Goal: Check status: Check status

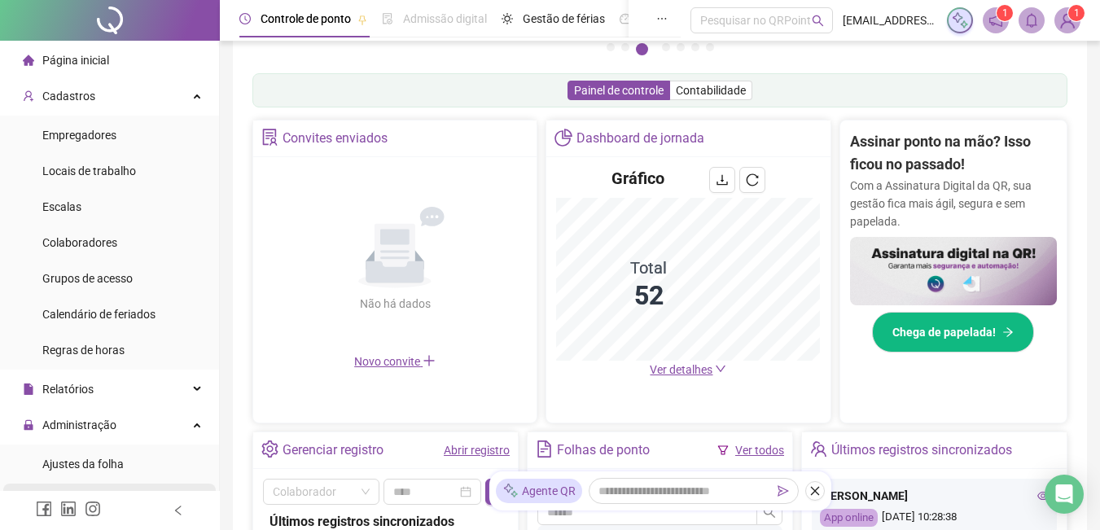
scroll to position [163, 0]
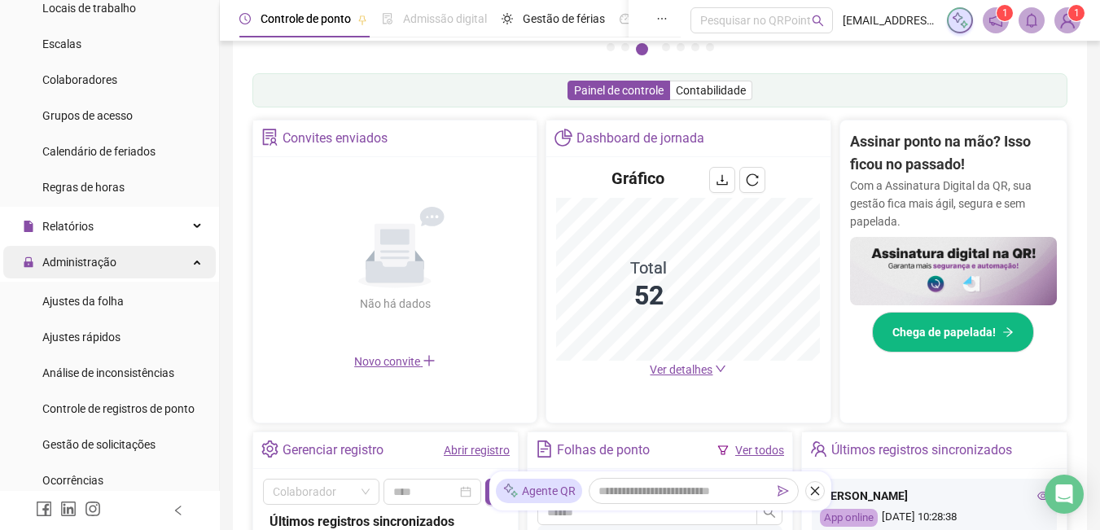
click at [85, 256] on span "Administração" at bounding box center [79, 262] width 74 height 13
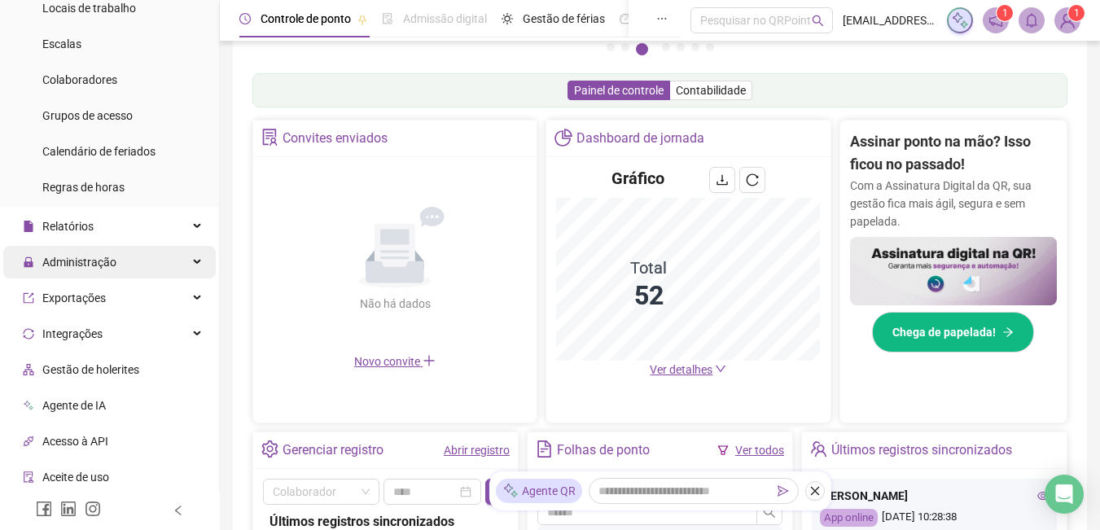
click at [101, 265] on span "Administração" at bounding box center [79, 262] width 74 height 13
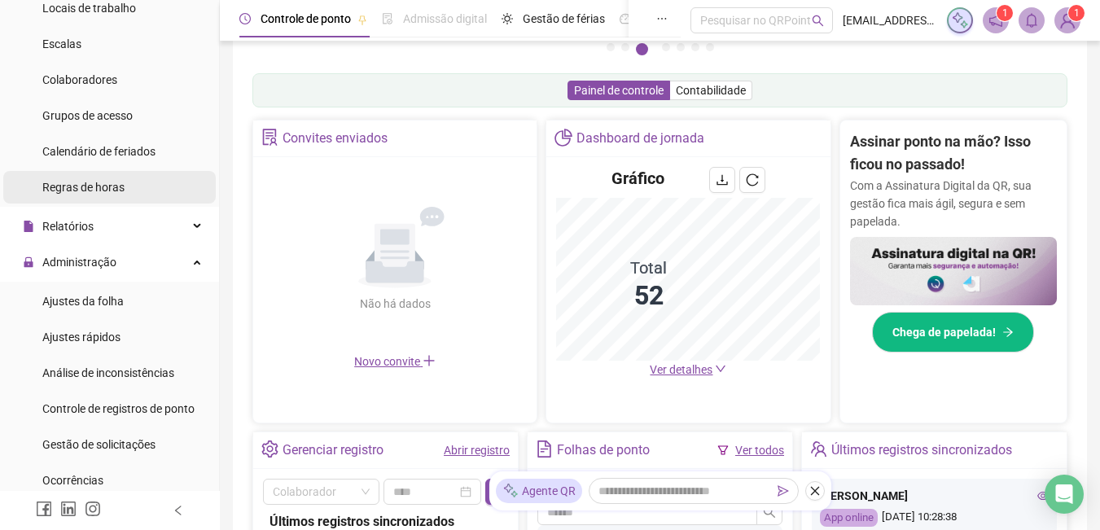
scroll to position [0, 0]
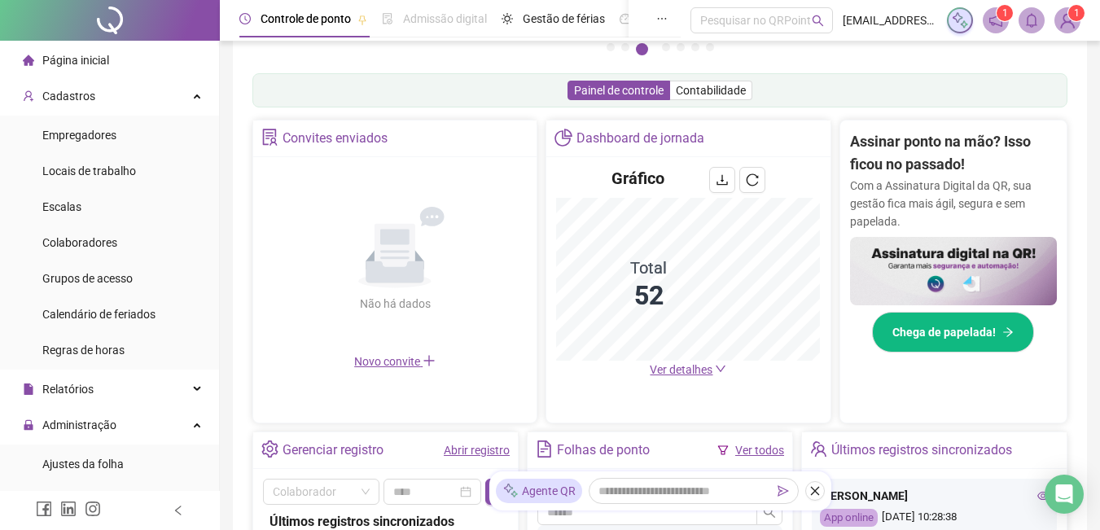
click at [69, 54] on span "Página inicial" at bounding box center [75, 60] width 67 height 13
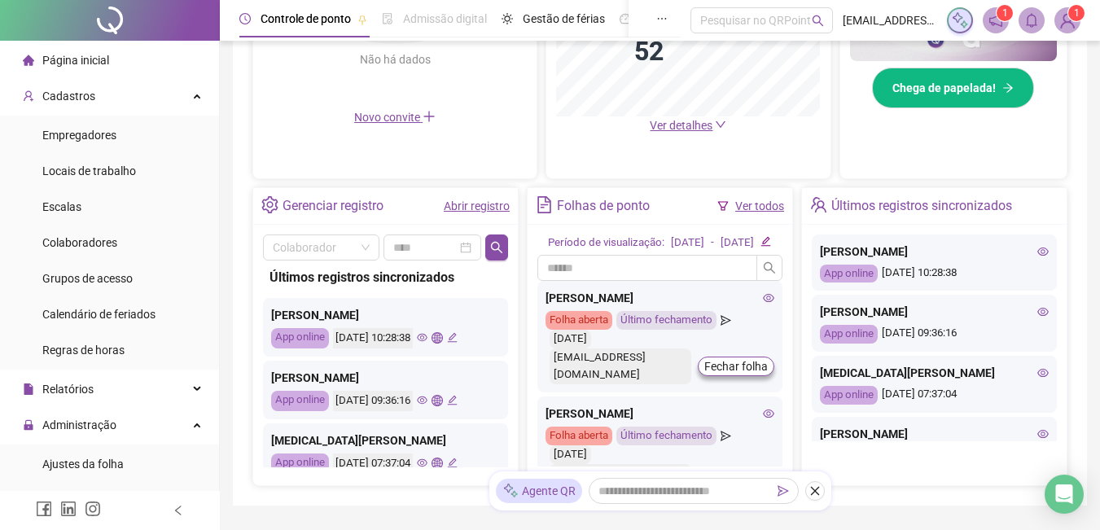
click at [474, 207] on link "Abrir registro" at bounding box center [477, 205] width 66 height 13
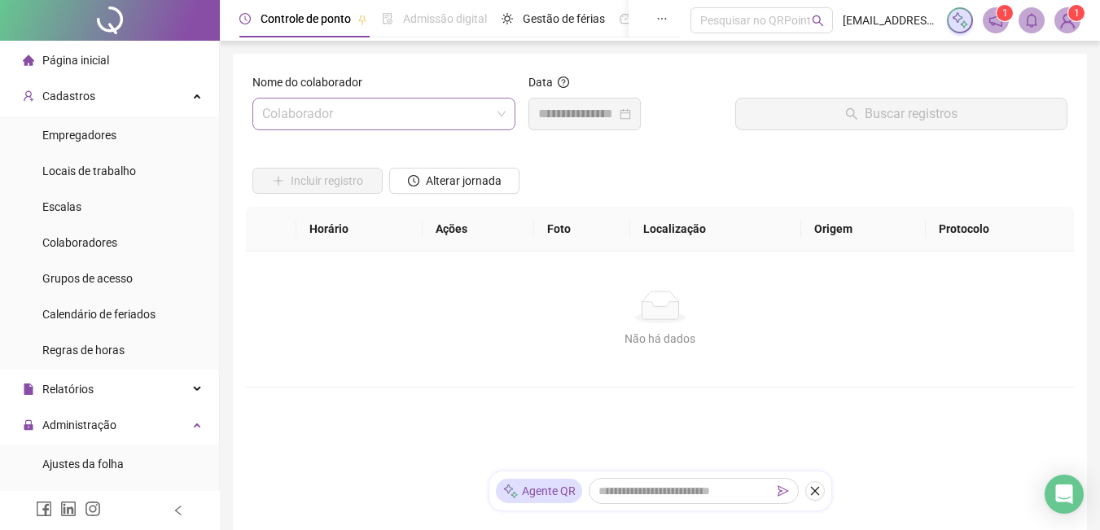
click at [393, 116] on input "search" at bounding box center [376, 114] width 229 height 31
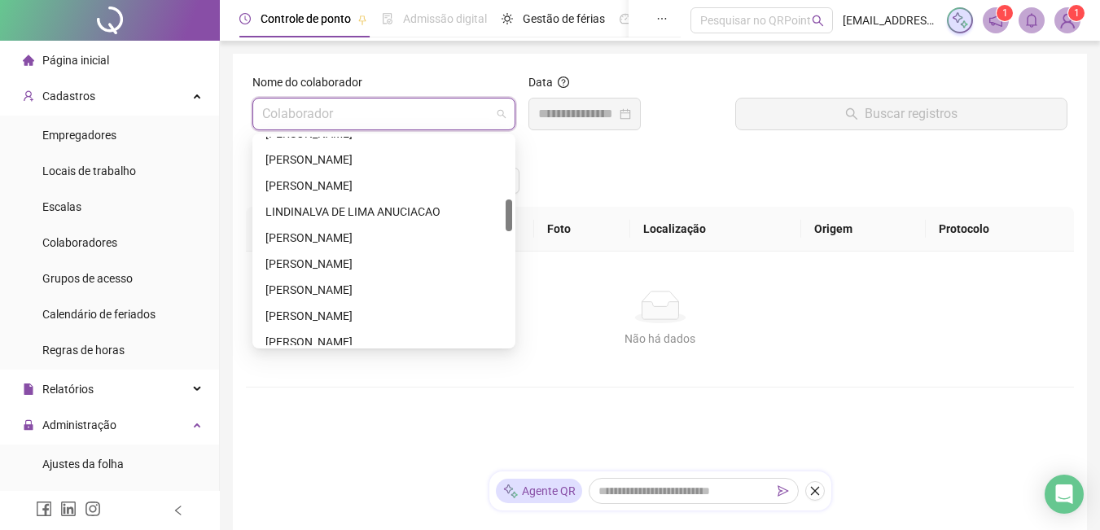
scroll to position [488, 0]
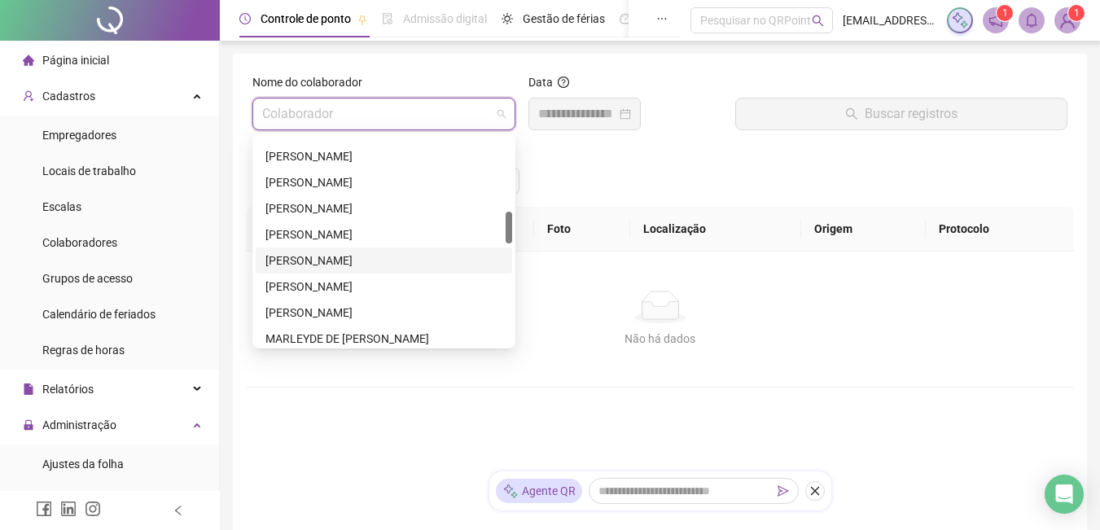
click at [345, 256] on div "[PERSON_NAME]" at bounding box center [383, 261] width 237 height 18
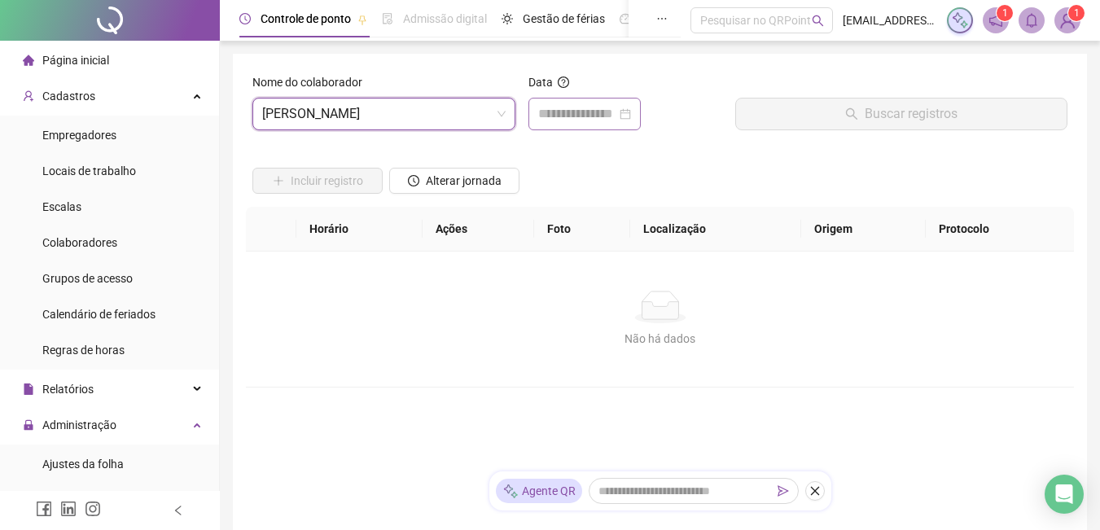
click at [585, 126] on div at bounding box center [584, 114] width 112 height 33
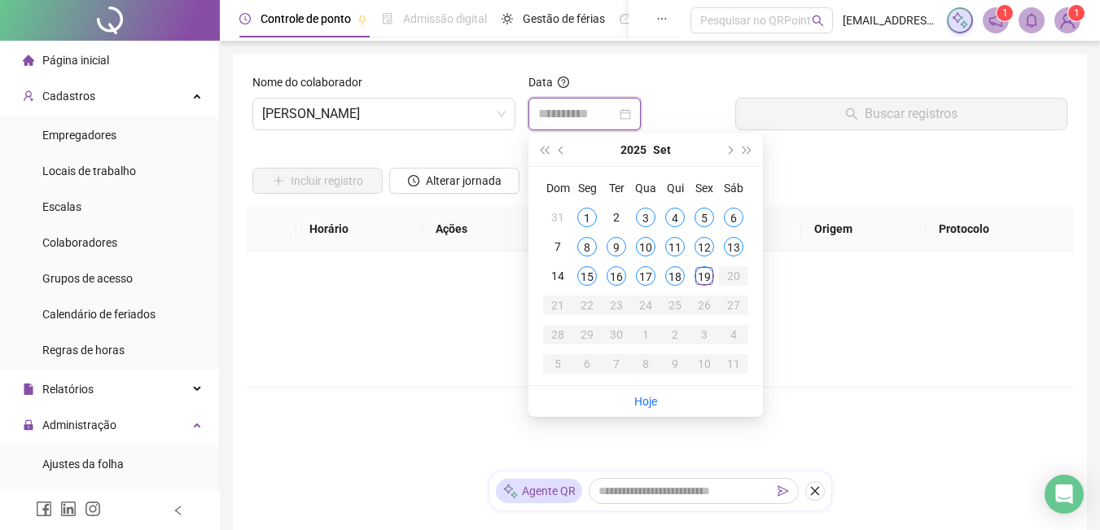
type input "**********"
click at [700, 272] on div "19" at bounding box center [704, 276] width 20 height 20
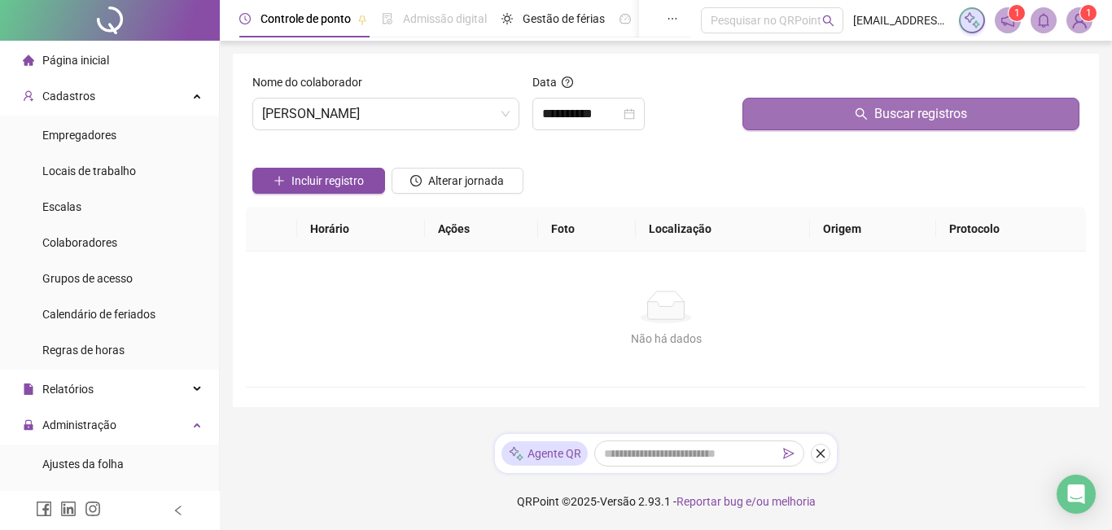
click at [847, 119] on button "Buscar registros" at bounding box center [910, 114] width 337 height 33
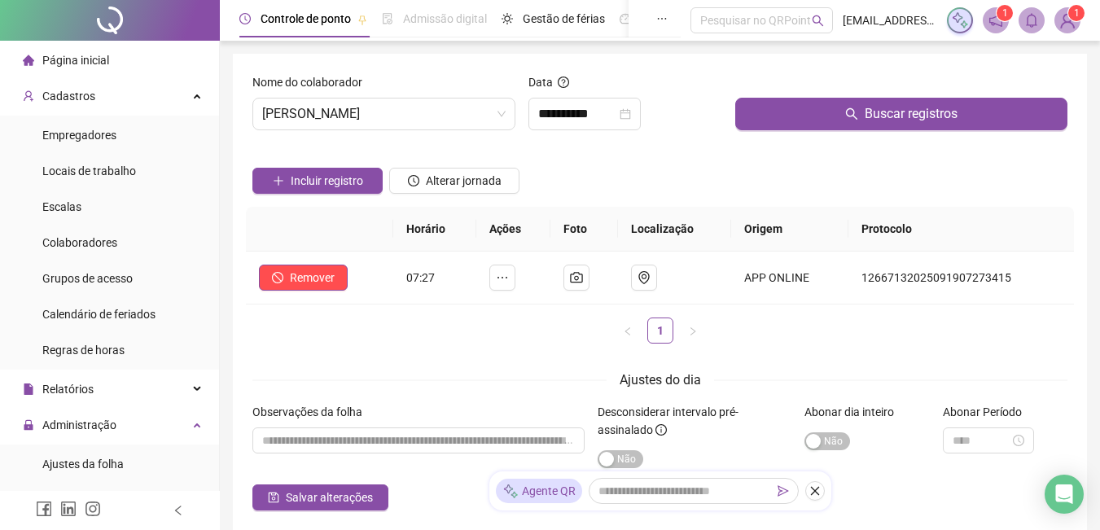
click at [94, 54] on span "Página inicial" at bounding box center [75, 60] width 67 height 13
